Goal: Browse casually: Explore the website without a specific task or goal

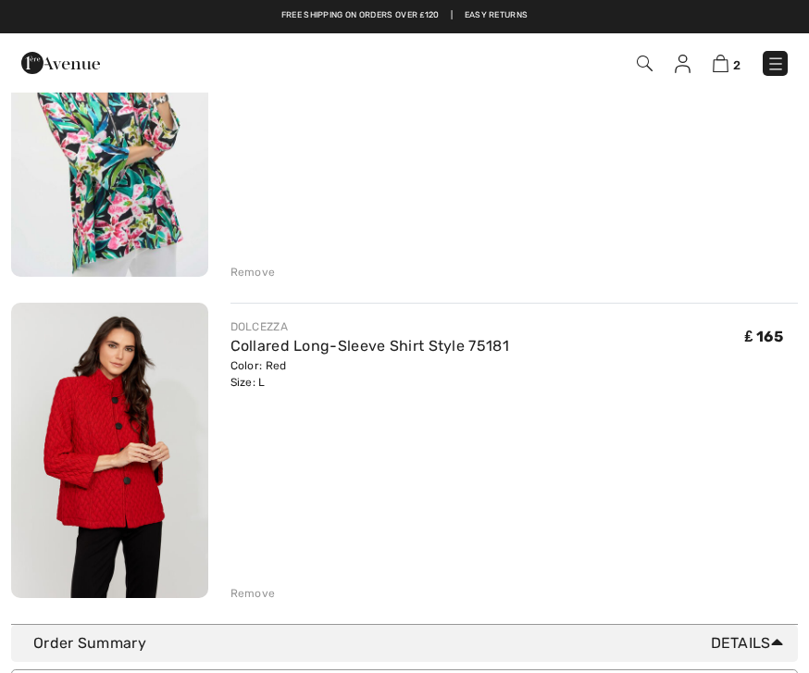
scroll to position [289, 0]
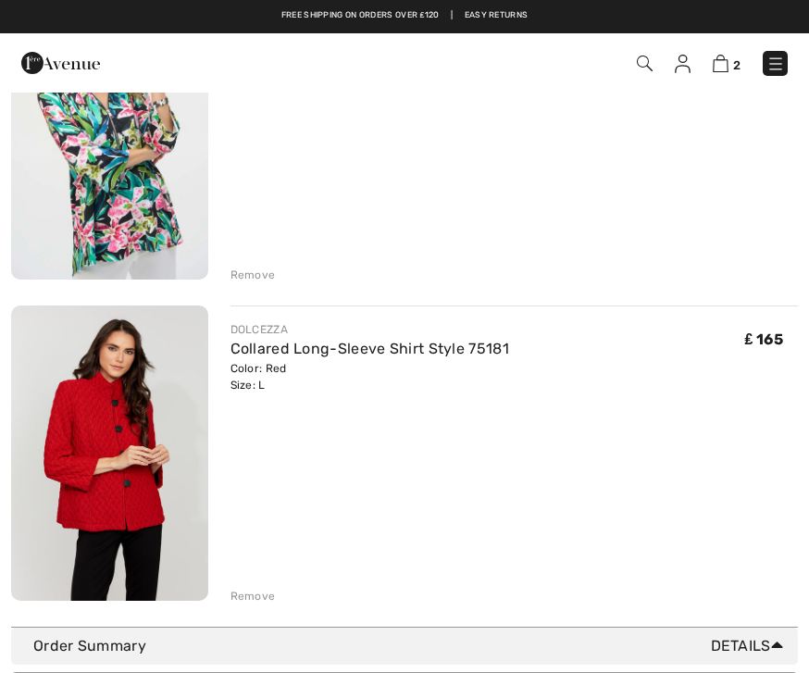
click at [256, 591] on div "Remove" at bounding box center [252, 595] width 45 height 17
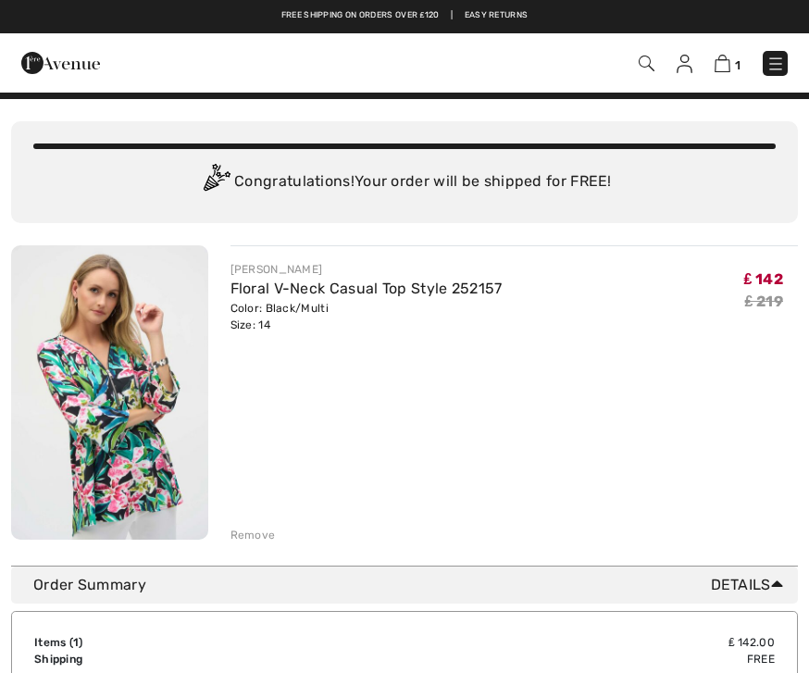
scroll to position [0, 0]
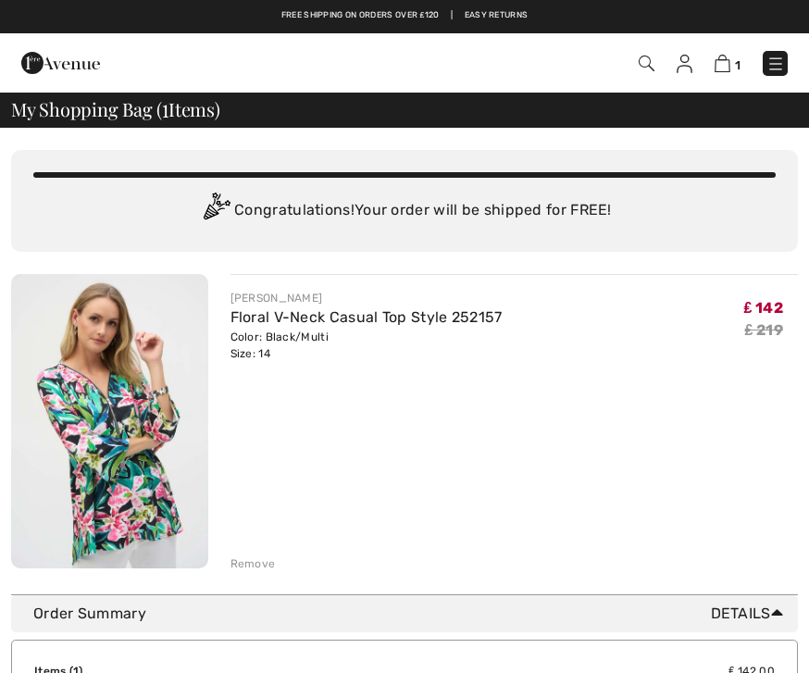
click at [677, 523] on div "JOSEPH RIBKOFF Floral V-Neck Casual Top Style 252157 Color: Black/Multi Size: 1…" at bounding box center [514, 423] width 568 height 298
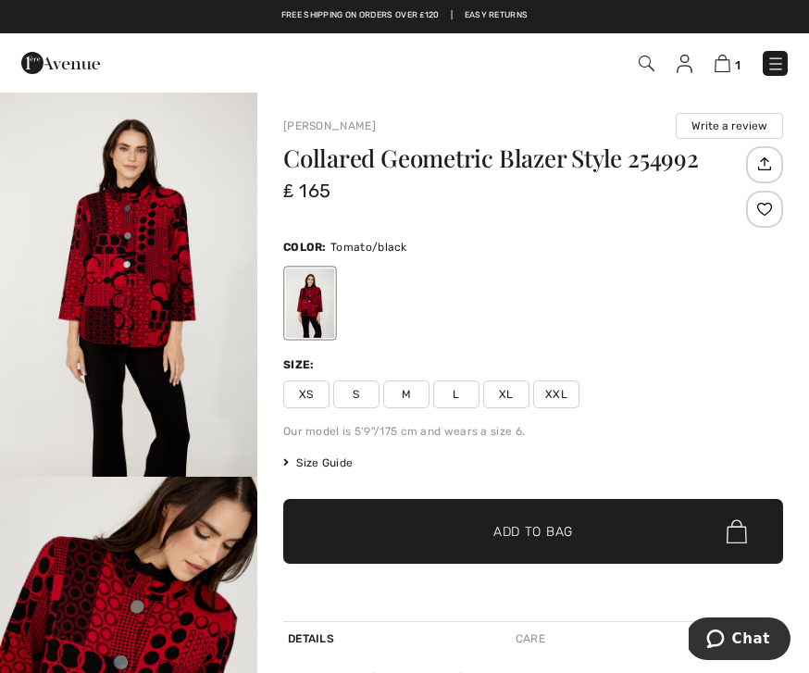
click at [723, 476] on div "Collared Geometric Blazer Style 254992 ₤ 165 Color: Tomato/black Size: XS S M L…" at bounding box center [533, 383] width 500 height 475
click at [717, 460] on div "Size Guide I can't find my size Select Size XS S M L XL XXL" at bounding box center [533, 462] width 500 height 17
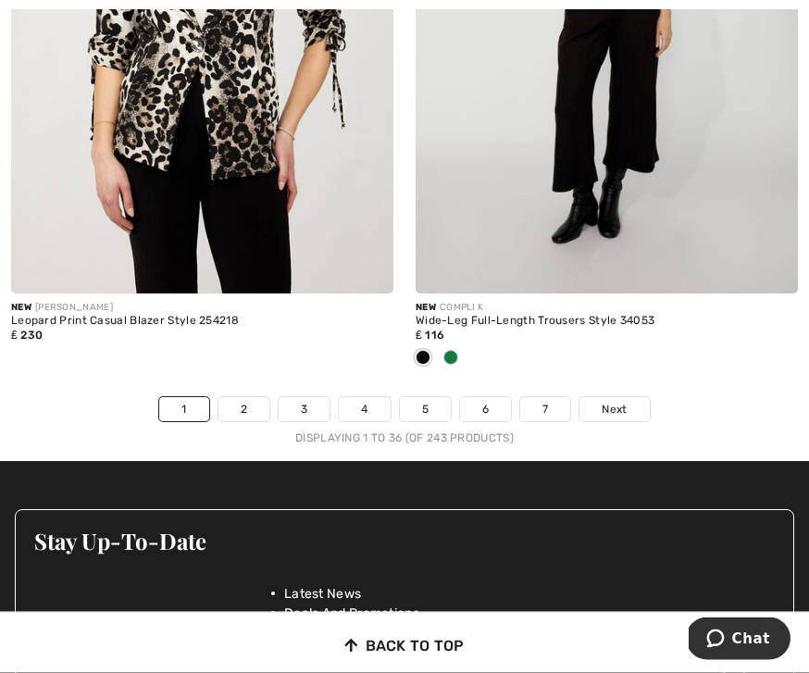
scroll to position [12165, 0]
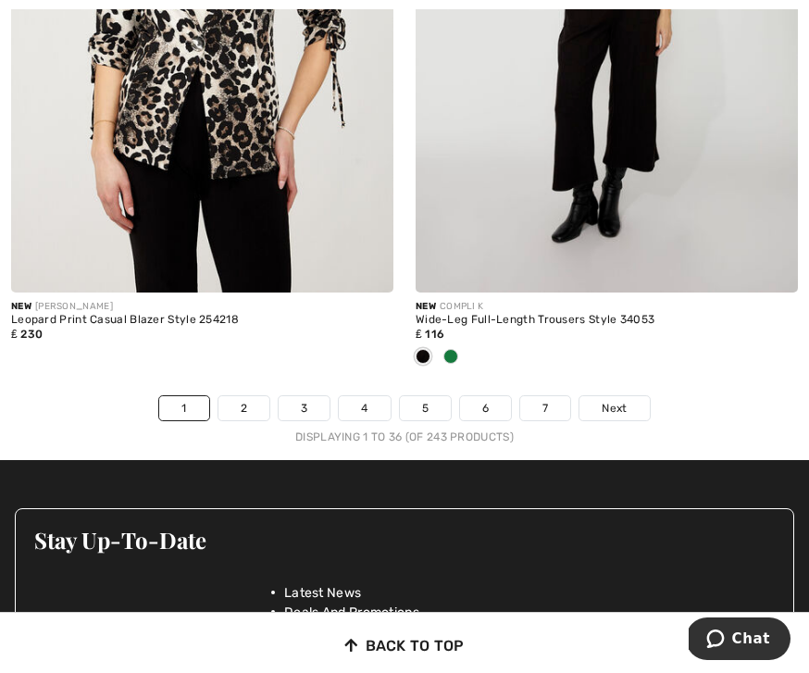
click at [253, 396] on link "2" at bounding box center [243, 408] width 51 height 24
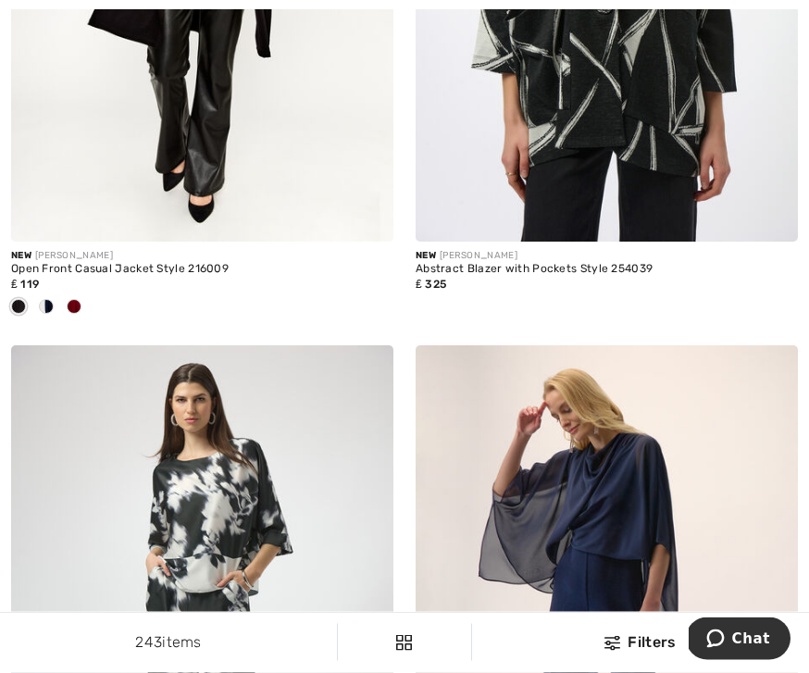
scroll to position [9570, 0]
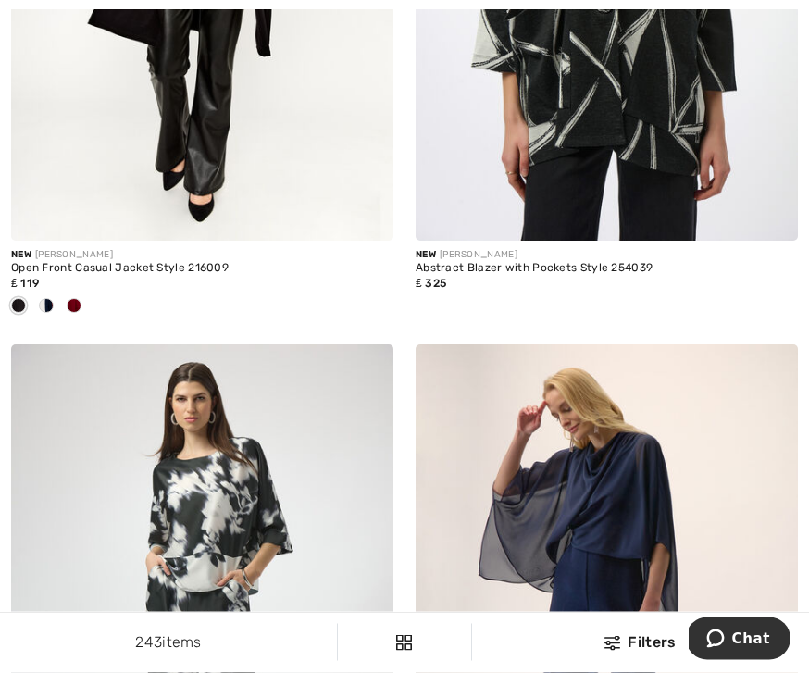
click at [797, 205] on div "New JOSEPH RIBKOFF Abstract Blazer with Pockets Style 254039 ₤ 325" at bounding box center [606, 7] width 404 height 676
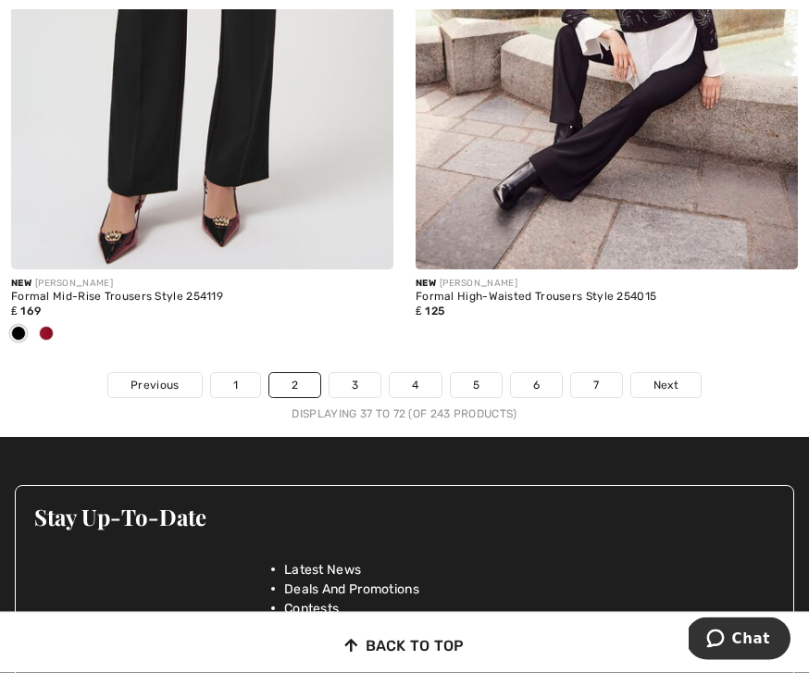
scroll to position [12288, 0]
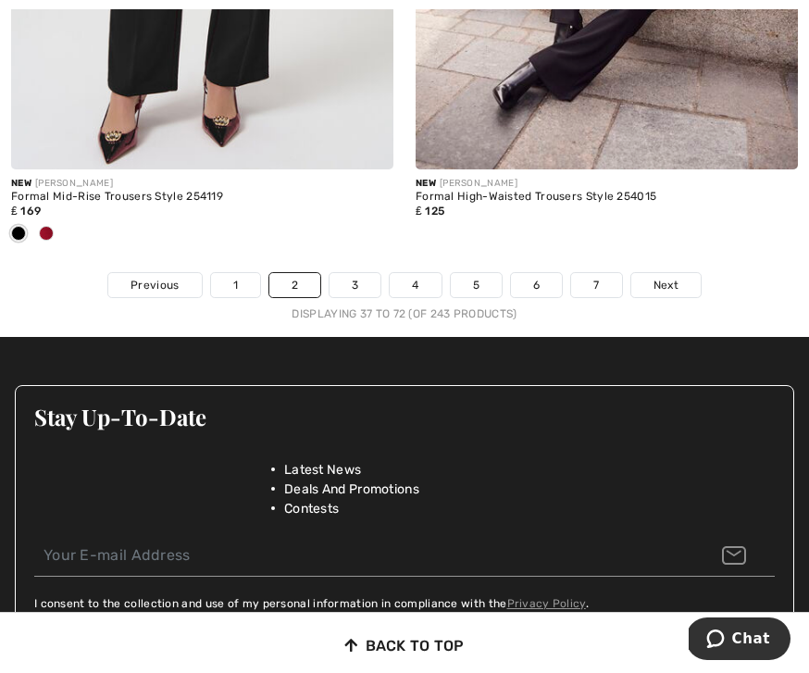
click at [362, 273] on link "3" at bounding box center [354, 285] width 51 height 24
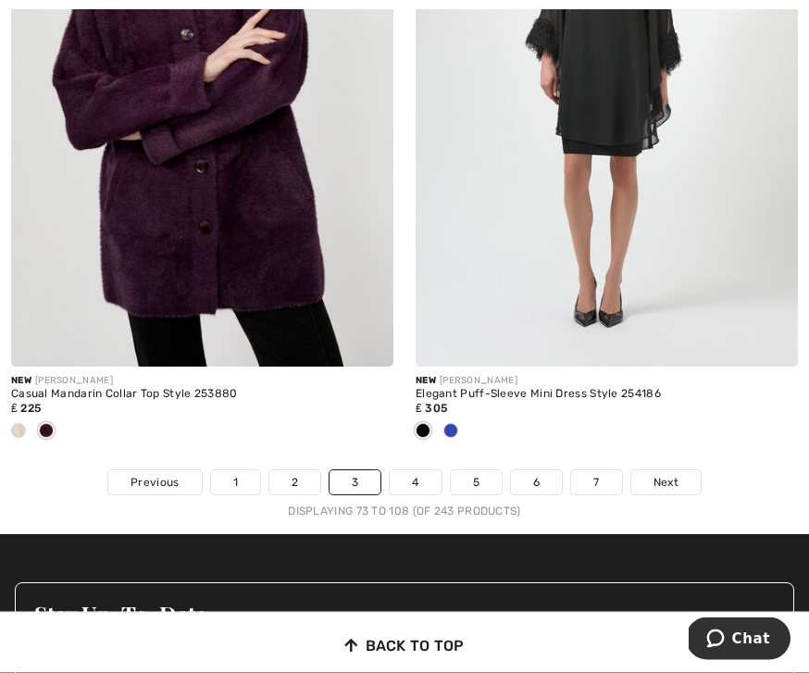
scroll to position [12091, 0]
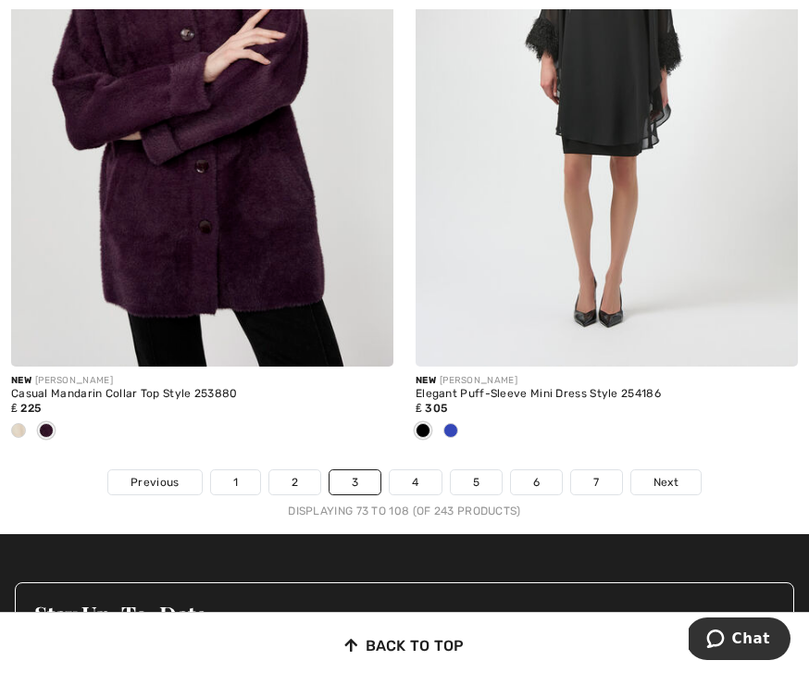
click at [423, 470] on link "4" at bounding box center [414, 482] width 51 height 24
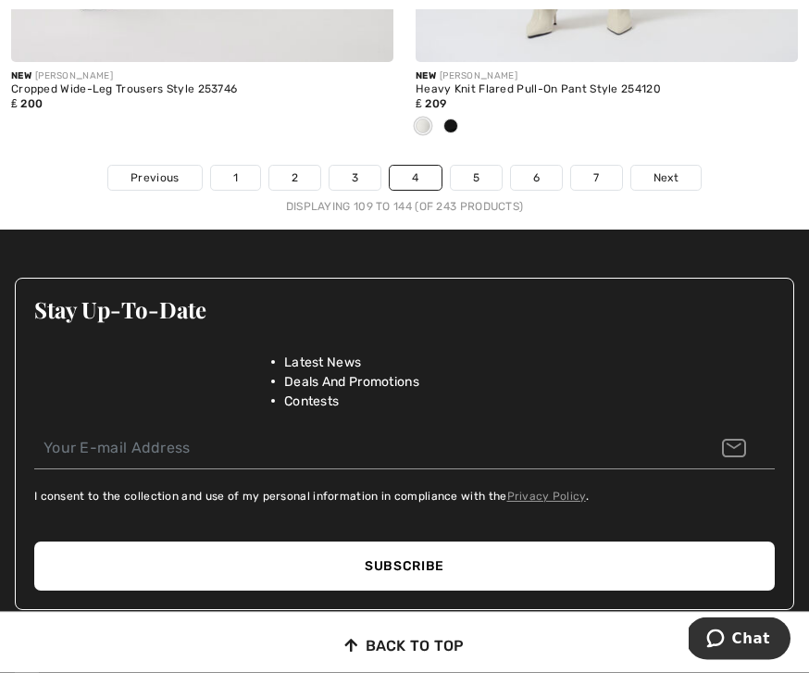
scroll to position [12365, 0]
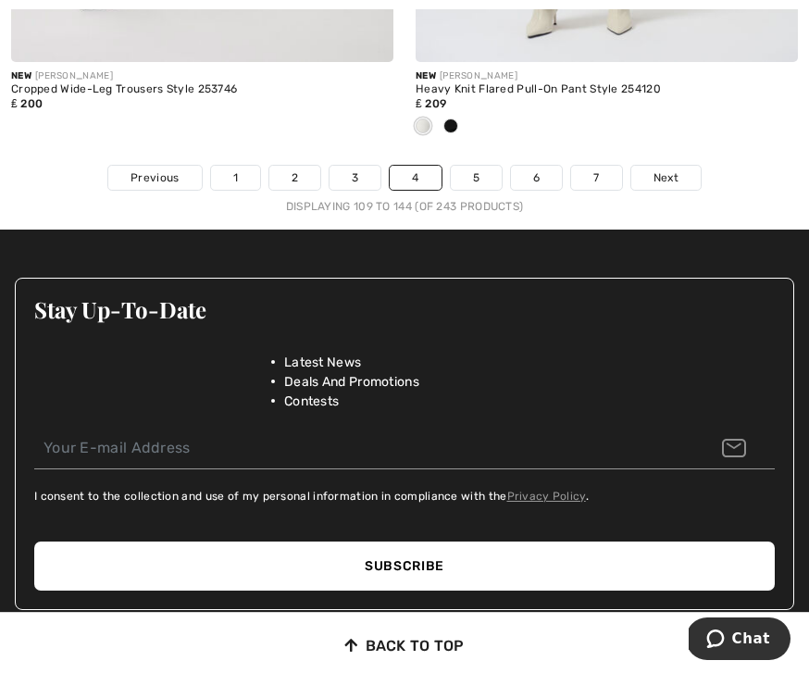
click at [476, 166] on link "5" at bounding box center [476, 178] width 51 height 24
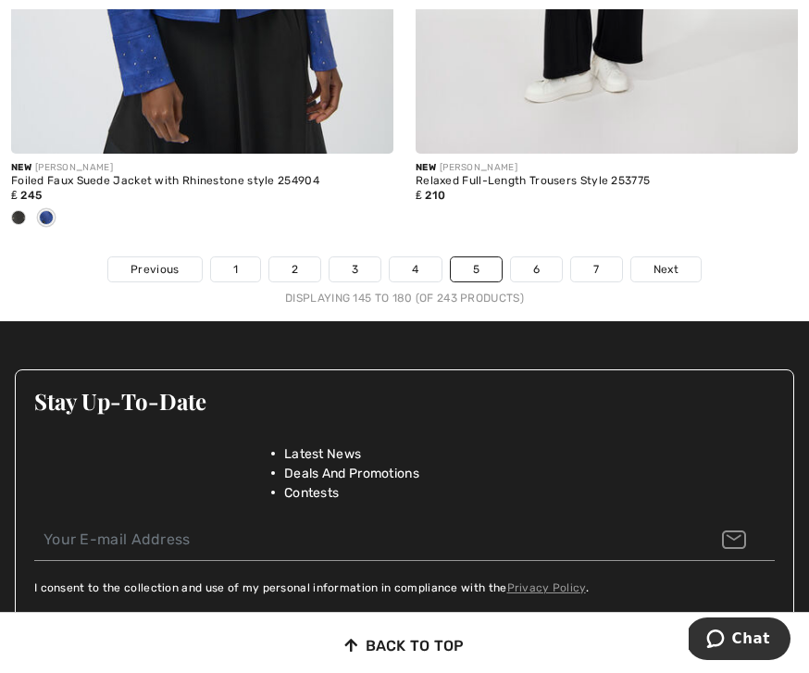
scroll to position [12294, 0]
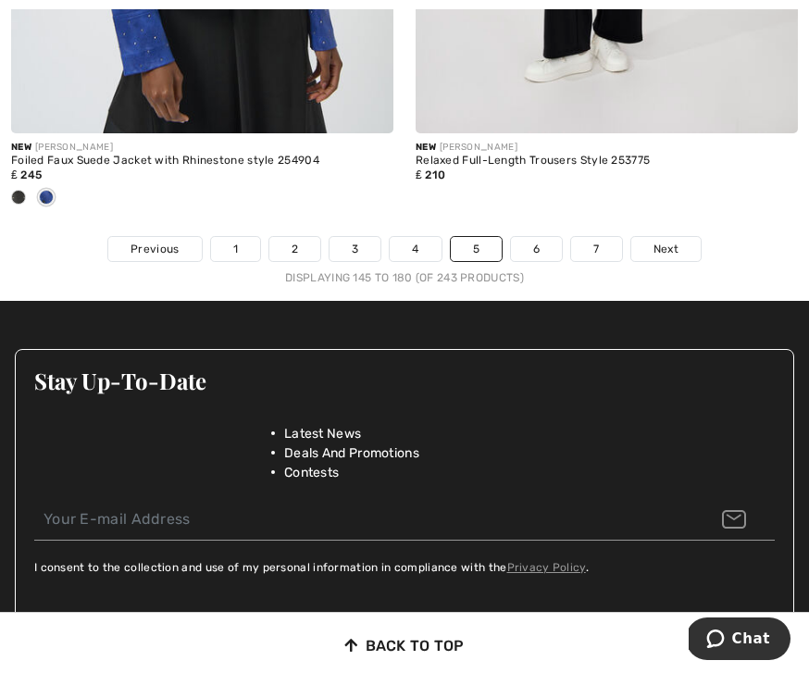
click at [535, 237] on link "6" at bounding box center [536, 249] width 51 height 24
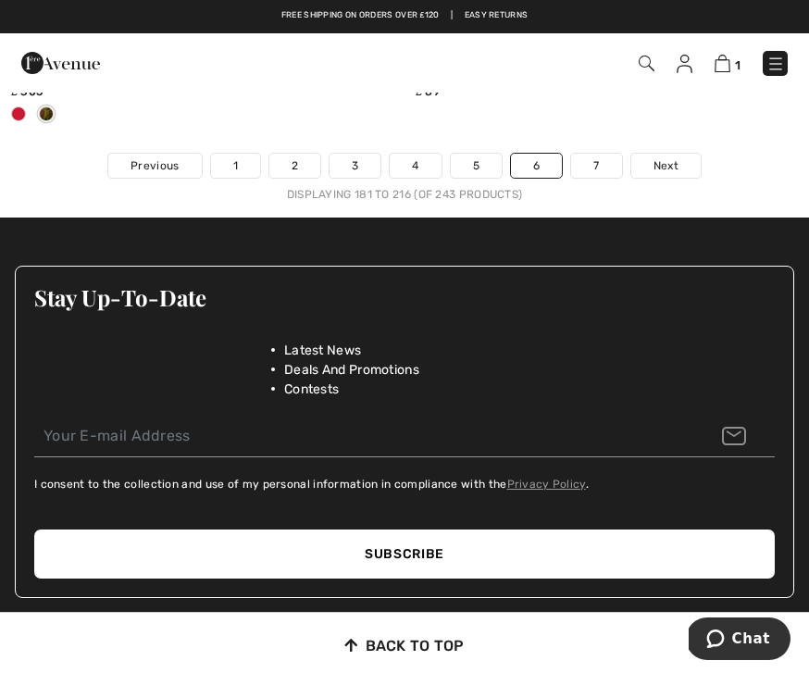
scroll to position [12373, 0]
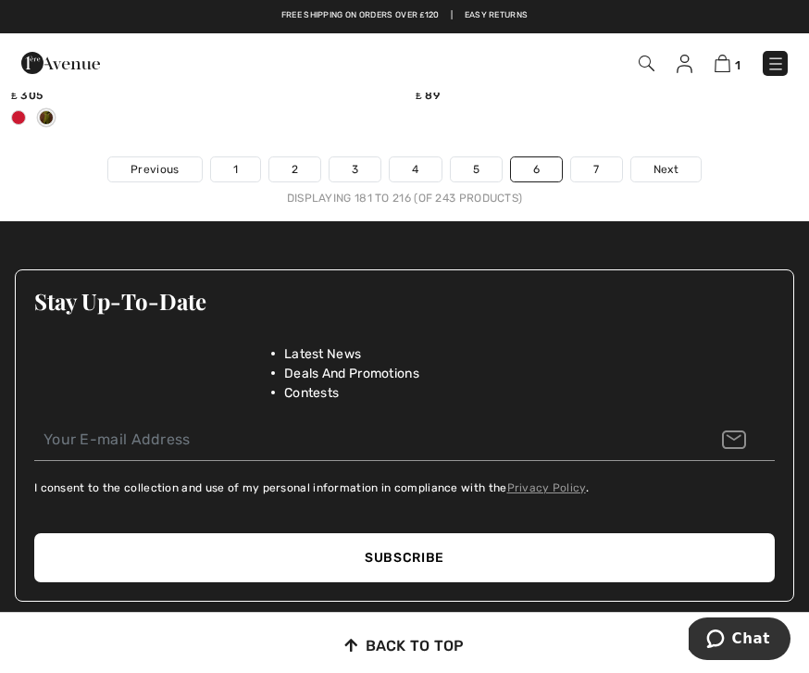
click at [600, 157] on link "7" at bounding box center [596, 169] width 50 height 24
